Goal: Task Accomplishment & Management: Manage account settings

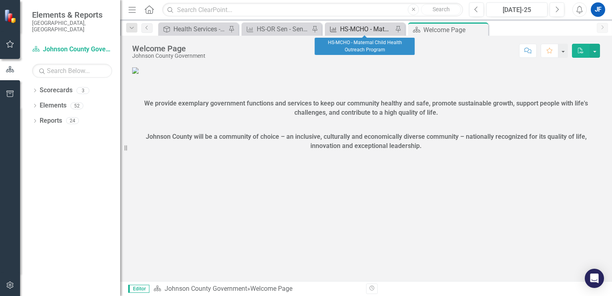
click at [370, 27] on div "HS-MCHO - Maternal Child Health Outreach Program" at bounding box center [366, 29] width 53 height 10
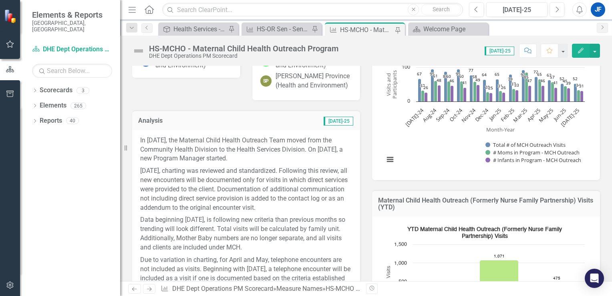
scroll to position [110, 0]
click at [224, 123] on h3 "Analysis" at bounding box center [186, 120] width 96 height 7
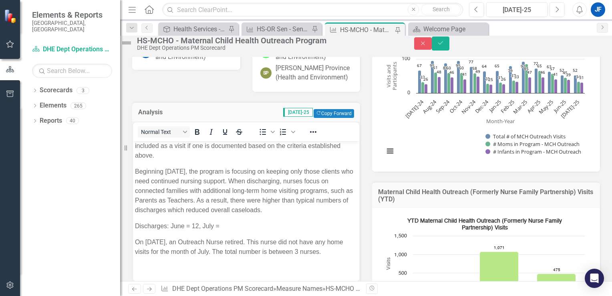
scroll to position [180, 0]
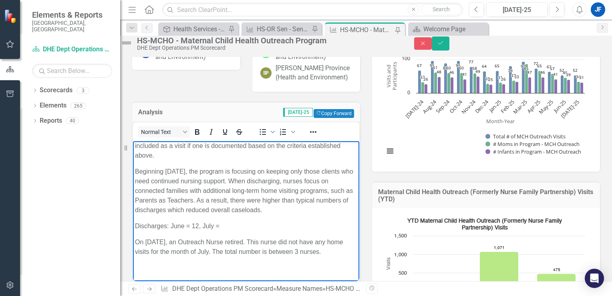
click at [228, 221] on p "Discharges: June = 12, July =" at bounding box center [246, 226] width 222 height 10
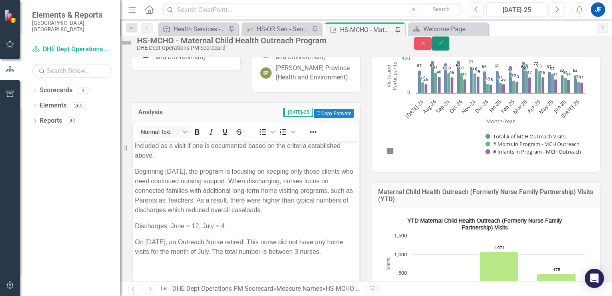
click at [449, 50] on button "Save" at bounding box center [441, 43] width 18 height 14
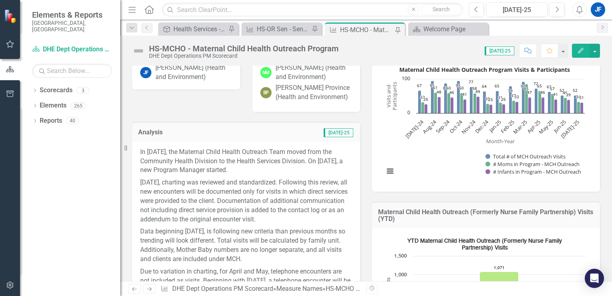
scroll to position [98, 0]
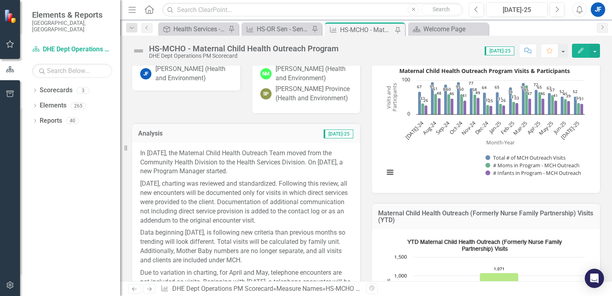
click at [286, 132] on td "[DATE]-25" at bounding box center [294, 134] width 120 height 10
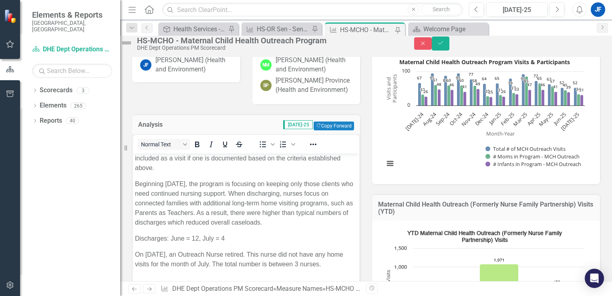
scroll to position [171, 0]
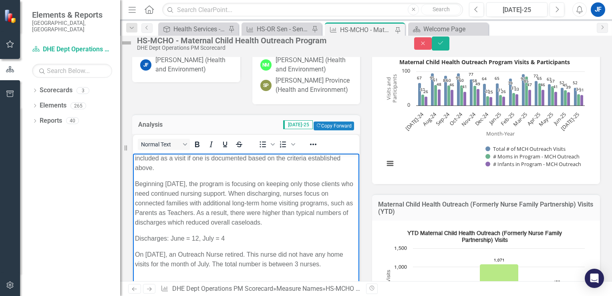
click at [259, 187] on p "Beginning [DATE], the program is focusing on keeping only those clients who nee…" at bounding box center [246, 203] width 222 height 48
click at [302, 195] on p "Beginning [DATE], the program is focusing on keeping only those clients who nee…" at bounding box center [246, 203] width 222 height 48
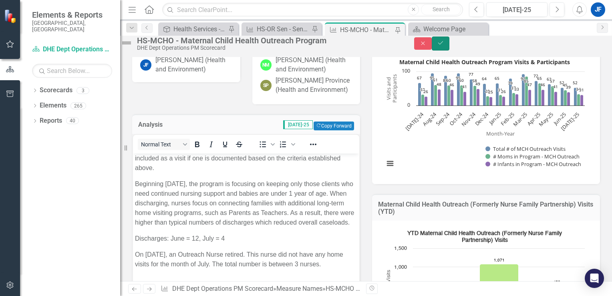
click at [444, 46] on icon "Save" at bounding box center [440, 43] width 7 height 6
